Goal: Information Seeking & Learning: Find specific fact

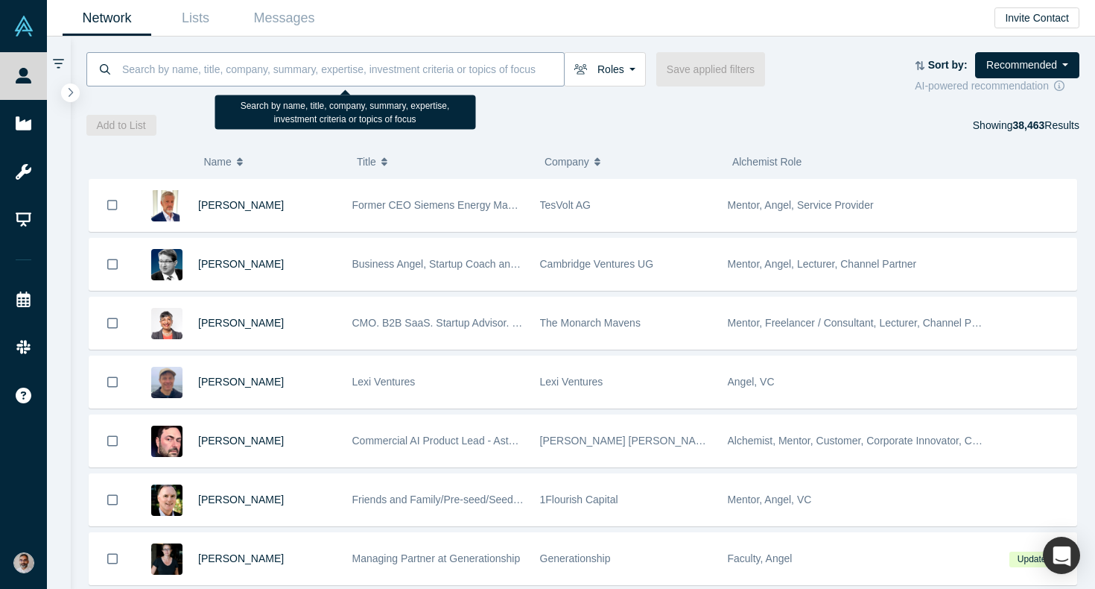
click at [388, 63] on input at bounding box center [342, 68] width 443 height 35
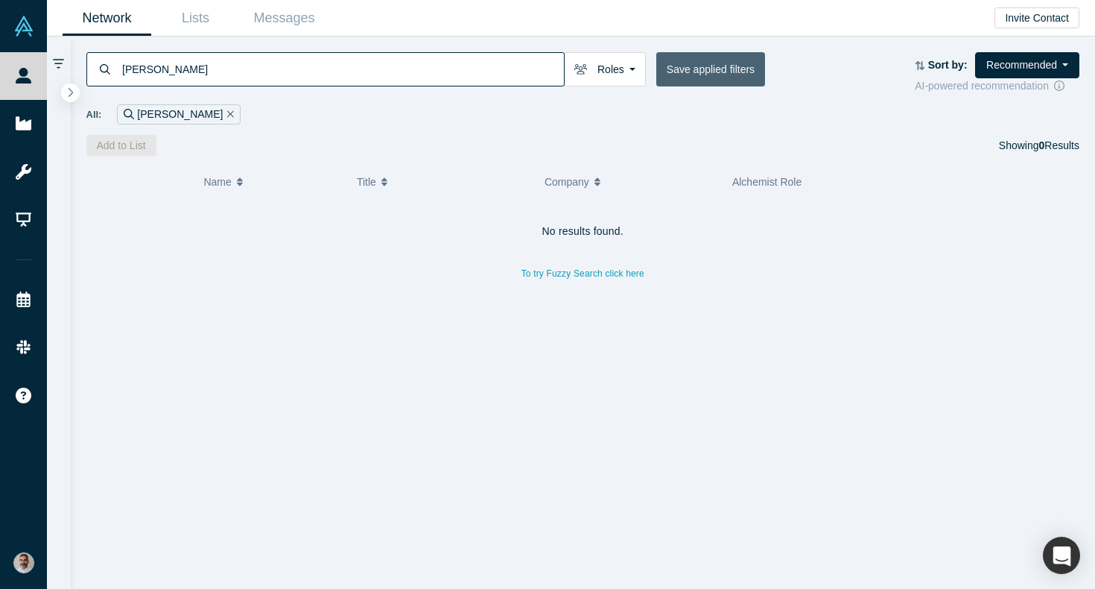
type input "[PERSON_NAME]"
